Goal: Use online tool/utility: Utilize a website feature to perform a specific function

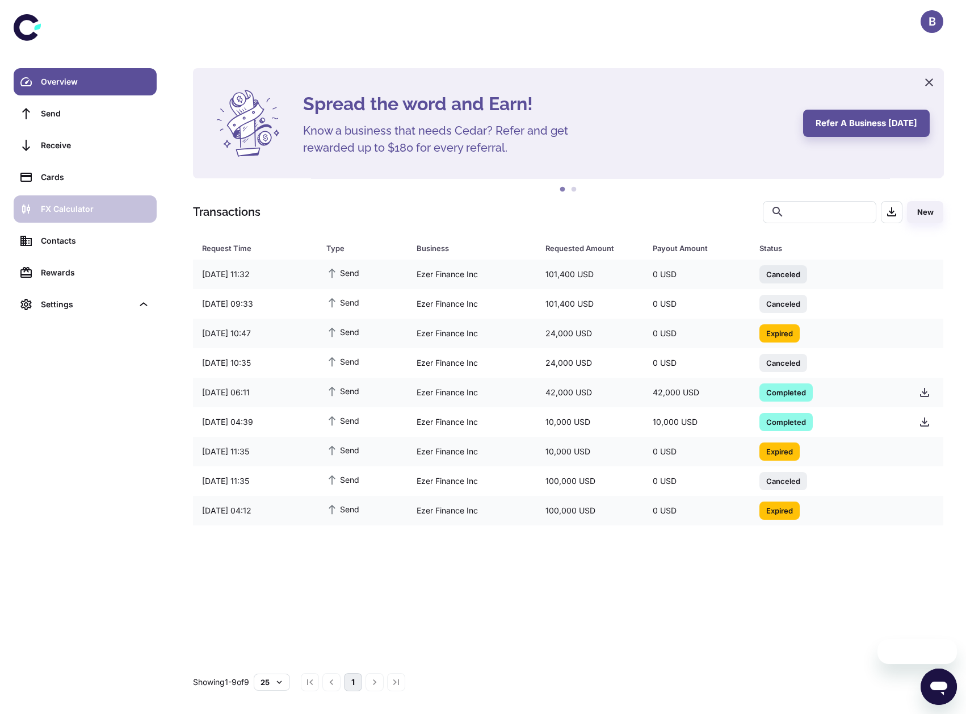
click at [93, 212] on div "FX Calculator" at bounding box center [95, 209] width 109 height 12
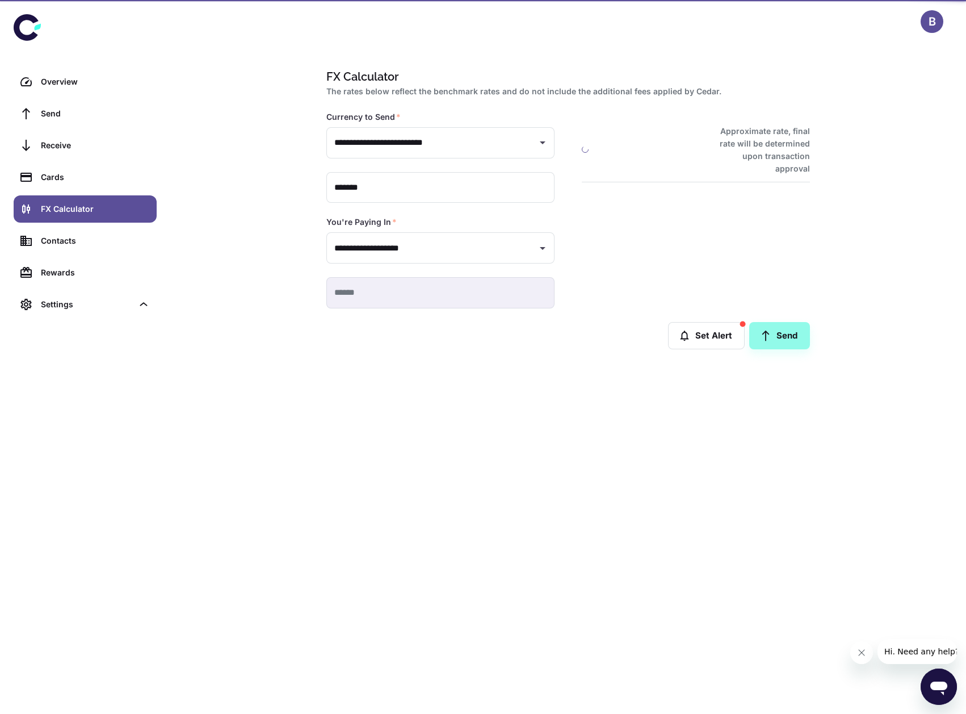
type input "**********"
